Goal: Information Seeking & Learning: Find specific fact

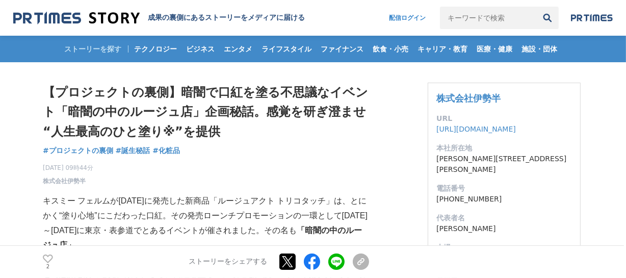
scroll to position [185, 0]
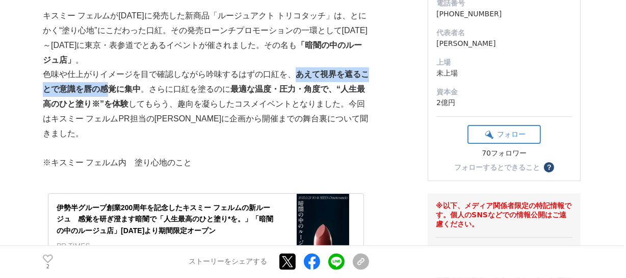
drag, startPoint x: 296, startPoint y: 73, endPoint x: 104, endPoint y: 82, distance: 192.3
click at [104, 82] on p "色味や仕上がりイメージを目で確認しながら吟味するはずの口紅を、 あえて視界を遮ることで意識を唇の感覚に集中 。さらに口紅を塗るのに 最適な温度・圧力・角度で、…" at bounding box center [206, 103] width 326 height 73
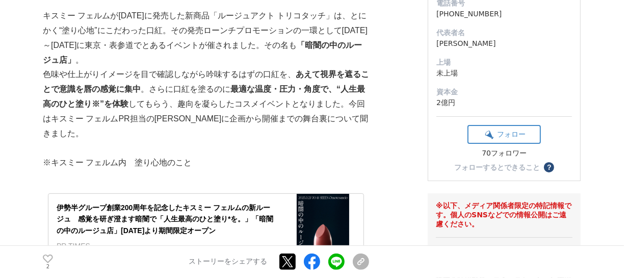
click at [131, 81] on p "色味や仕上がりイメージを目で確認しながら吟味するはずの口紅を、 あえて視界を遮ることで意識を唇の感覚に集中 。さらに口紅を塗るのに 最適な温度・圧力・角度で、…" at bounding box center [206, 103] width 326 height 73
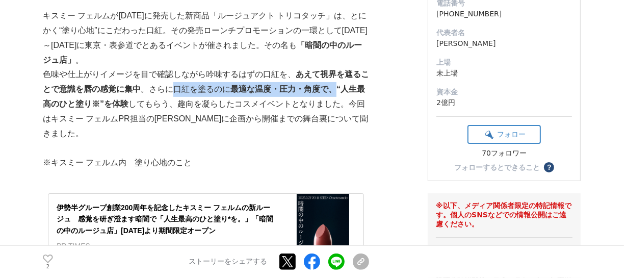
drag, startPoint x: 177, startPoint y: 89, endPoint x: 333, endPoint y: 89, distance: 155.9
click at [333, 88] on p "色味や仕上がりイメージを目で確認しながら吟味するはずの口紅を、 あえて視界を遮ることで意識を唇の感覚に集中 。さらに口紅を塗るのに 最適な温度・圧力・角度で、…" at bounding box center [206, 103] width 326 height 73
copy p "口紅を塗るのに 最適な温度・圧力・角度で、"
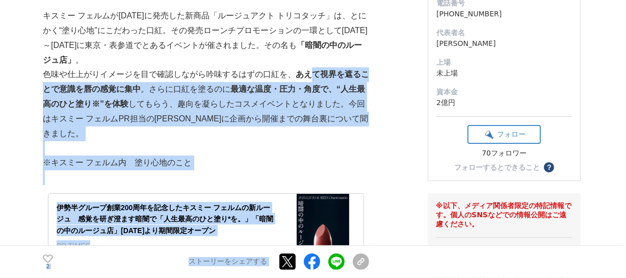
drag, startPoint x: 315, startPoint y: 75, endPoint x: 358, endPoint y: 75, distance: 43.3
click at [367, 75] on strong "あえて視界を遮ることで意識を唇の感覚に集中" at bounding box center [206, 81] width 326 height 23
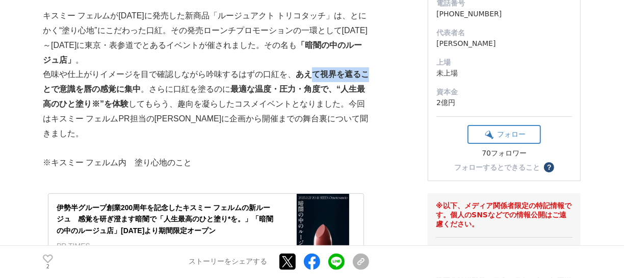
click at [330, 75] on strong "あえて視界を遮ることで意識を唇の感覚に集中" at bounding box center [206, 81] width 326 height 23
click at [293, 72] on p "色味や仕上がりイメージを目で確認しながら吟味するはずの口紅を、 あえて視界を遮ることで意識を唇の感覚に集中 。さらに口紅を塗るのに 最適な温度・圧力・角度で、…" at bounding box center [206, 103] width 326 height 73
drag, startPoint x: 299, startPoint y: 73, endPoint x: 359, endPoint y: 70, distance: 60.7
click at [359, 70] on strong "あえて視界を遮ることで意識を唇の感覚に集中" at bounding box center [206, 81] width 326 height 23
copy strong "あえて視界を遮る"
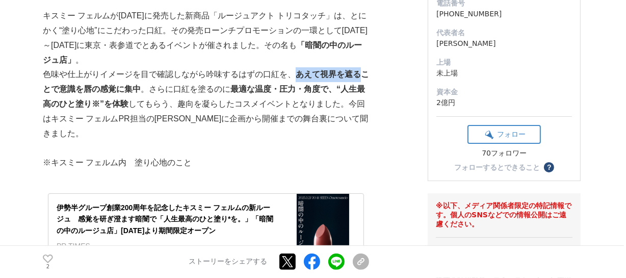
click at [293, 57] on p "キスミー フェルムが2025年3月に発売した新商品「ルージュアクト トリコタッチ」は、とにかく“塗り心地”にこだわった口紅。その発売ローンチプロモーションの一…" at bounding box center [206, 38] width 326 height 59
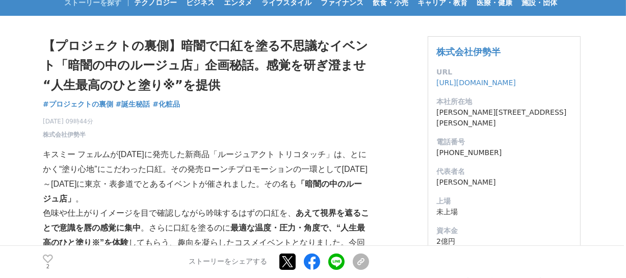
scroll to position [46, 0]
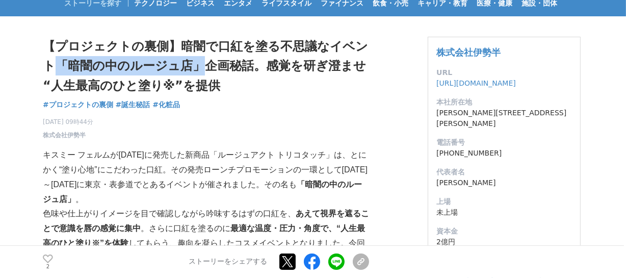
drag, startPoint x: 56, startPoint y: 67, endPoint x: 510, endPoint y: 219, distance: 479.5
click at [203, 74] on h1 "【プロジェクトの裏側】暗闇で口紅を塗る不思議なイベント「暗闇の中のルージュ店」企画秘話。感覚を研ぎ澄ませ“人生最高のひと塗り※”を提供" at bounding box center [206, 66] width 326 height 59
copy h1 "「暗闇の中のルージュ店」"
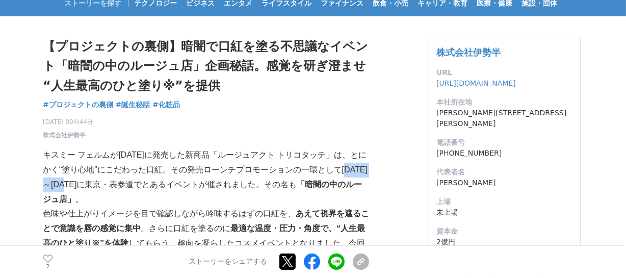
drag, startPoint x: 362, startPoint y: 165, endPoint x: 94, endPoint y: 186, distance: 268.8
click at [94, 186] on p "キスミー フェルムが2025年3月に発売した新商品「ルージュアクト トリコタッチ」は、とにかく“塗り心地”にこだわった口紅。その発売ローンチプロモーションの一…" at bounding box center [206, 177] width 326 height 59
copy p "3月27日～30日"
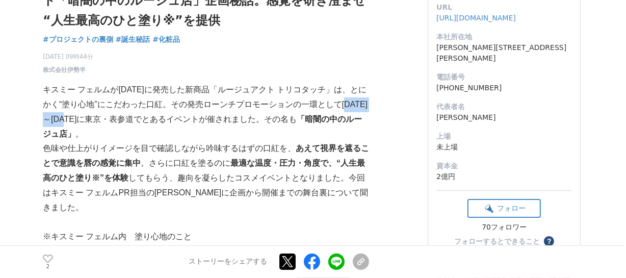
scroll to position [139, 0]
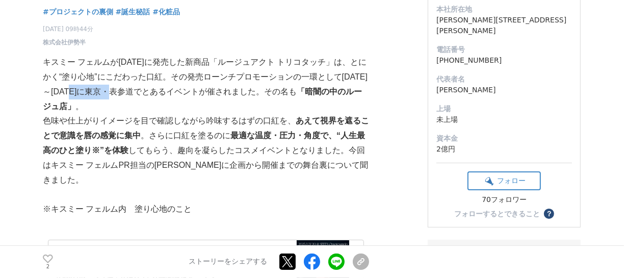
drag, startPoint x: 101, startPoint y: 93, endPoint x: 153, endPoint y: 92, distance: 51.5
click at [153, 92] on p "キスミー フェルムが2025年3月に発売した新商品「ルージュアクト トリコタッチ」は、とにかく“塗り心地”にこだわった口紅。その発売ローンチプロモーションの一…" at bounding box center [206, 84] width 326 height 59
copy p "東京・表参道"
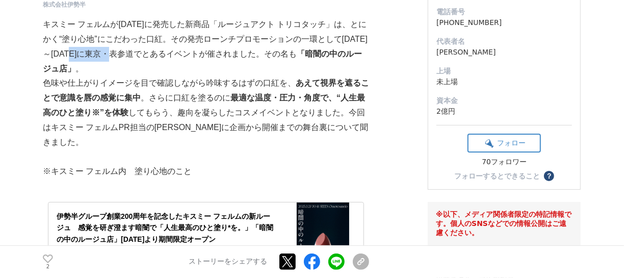
scroll to position [92, 0]
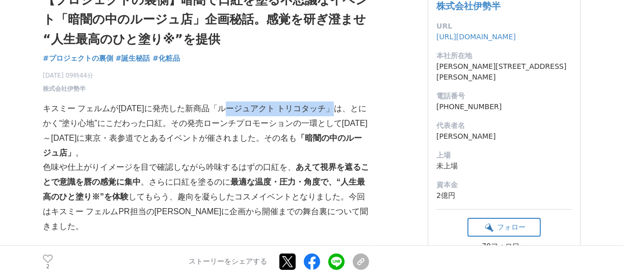
drag, startPoint x: 234, startPoint y: 108, endPoint x: 336, endPoint y: 115, distance: 102.1
click at [336, 115] on p "キスミー フェルムが2025年3月に発売した新商品「ルージュアクト トリコタッチ」は、とにかく“塗り心地”にこだわった口紅。その発売ローンチプロモーションの一…" at bounding box center [206, 130] width 326 height 59
copy p "ルージュアクト トリコタッチ"
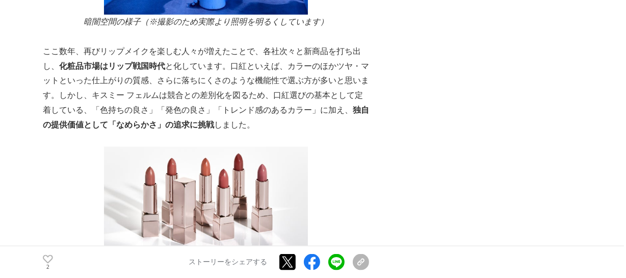
scroll to position [1523, 0]
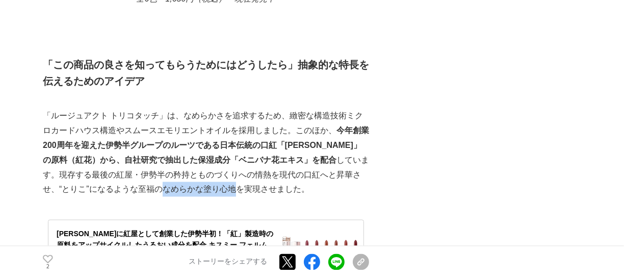
drag, startPoint x: 129, startPoint y: 179, endPoint x: 205, endPoint y: 182, distance: 76.0
click at [205, 182] on p "「ルージュアクト トリコタッチ」は、なめらかさを追求するため、緻密な構造技術ミクロカードハウス構造やスムースエモリエントオイルを採用しました。このほか、 今年…" at bounding box center [206, 153] width 326 height 88
copy p "なめらかな塗り心地"
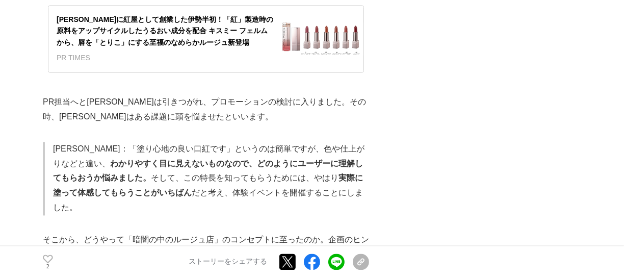
scroll to position [2016, 0]
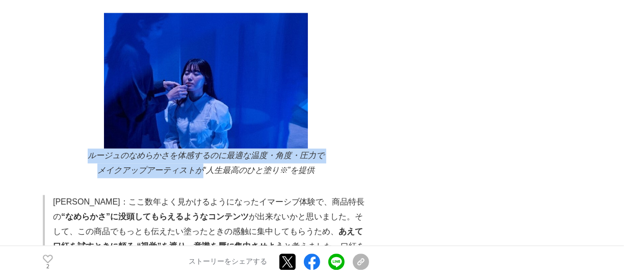
drag, startPoint x: 87, startPoint y: 129, endPoint x: 204, endPoint y: 152, distance: 119.5
copy div "ルージュのなめらかさを体感するのに最適な温度・角度・圧力で メイクアップアーティストが"
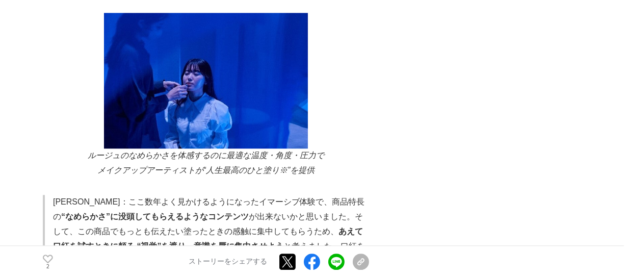
click at [364, 195] on p "斎藤：ここ数年よく見かけるようになったイマーシブ体験で、商品特長の “なめらかさ”に没頭してもらえるようなコンテンツ が出来ないかと思いました。そして、この商…" at bounding box center [211, 246] width 316 height 103
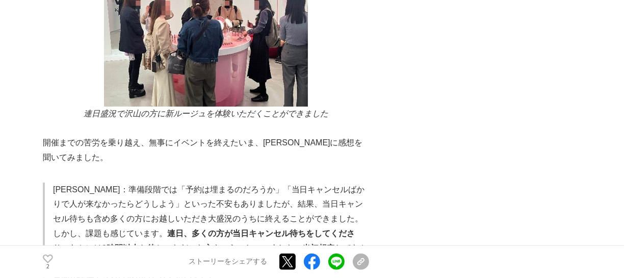
scroll to position [2685, 0]
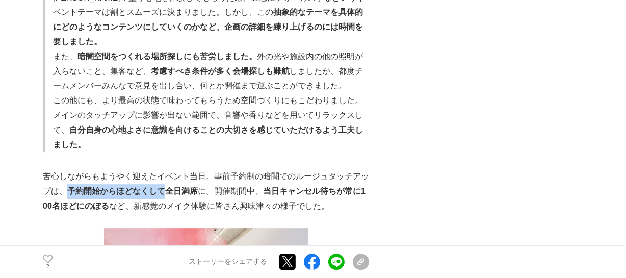
drag, startPoint x: 69, startPoint y: 137, endPoint x: 163, endPoint y: 139, distance: 93.8
click at [163, 186] on strong "予約開始からほどなくして全日満席" at bounding box center [132, 190] width 130 height 9
copy strong "予約開始からほどなくして"
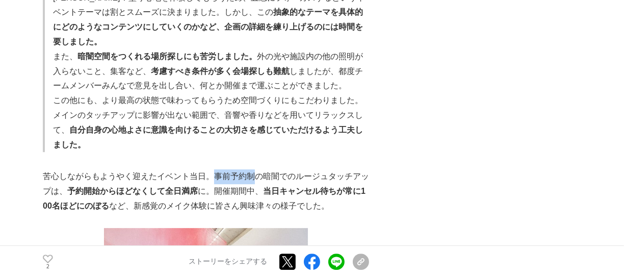
drag, startPoint x: 212, startPoint y: 122, endPoint x: 268, endPoint y: 116, distance: 55.9
click at [258, 169] on p "苦心しながらもようやく迎えたイベント当日。事前予約制の暗闇でのルージュタッチアップは、 予約開始からほどなくして全日満席 に。開催期間中、 当日キャンセル待ち…" at bounding box center [206, 191] width 326 height 44
copy p "事前予約制"
drag, startPoint x: 70, startPoint y: 137, endPoint x: 117, endPoint y: 138, distance: 46.9
click at [117, 186] on strong "予約開始からほどなくして全日満席" at bounding box center [132, 190] width 130 height 9
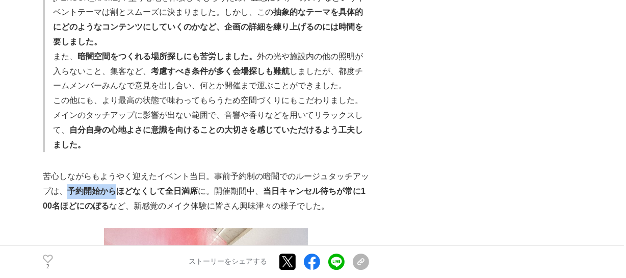
copy strong "予約開始から"
